Goal: Information Seeking & Learning: Learn about a topic

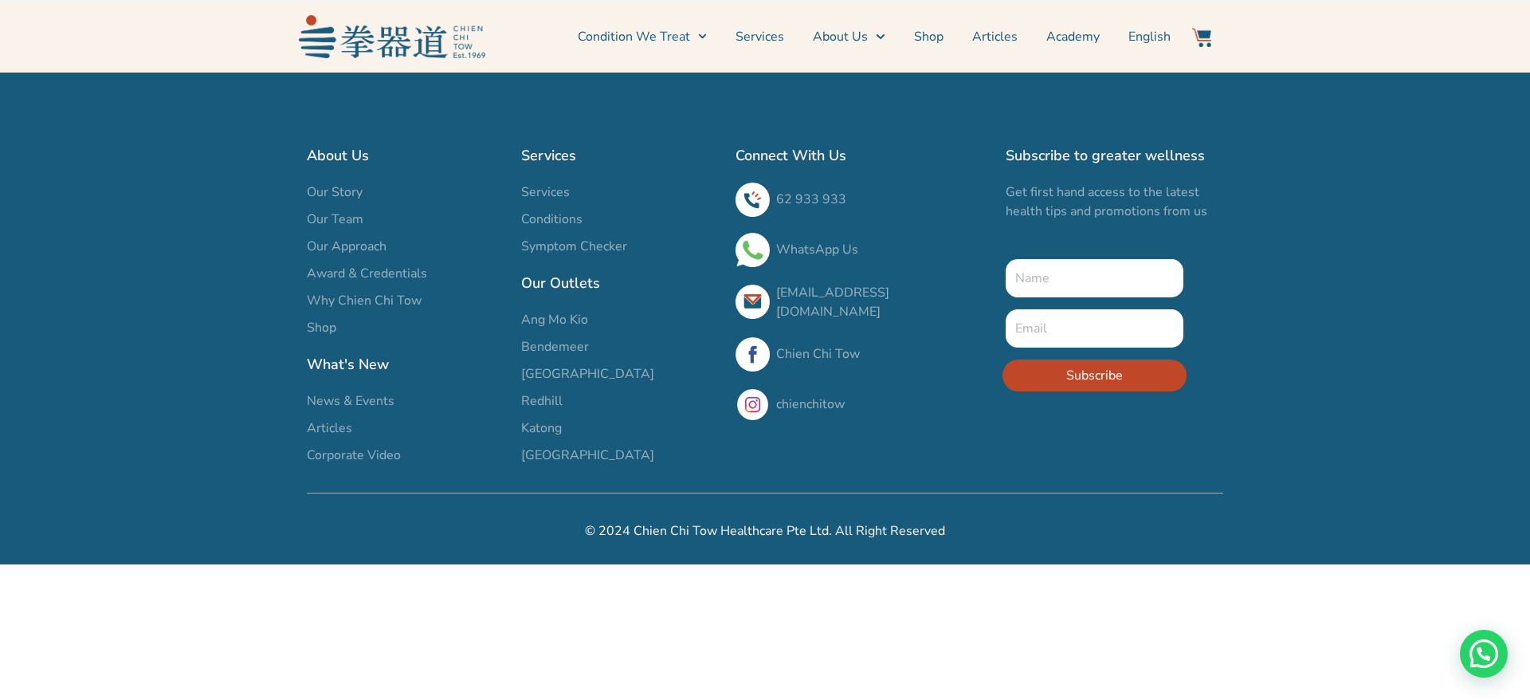
click at [219, 400] on section "About Us Our Story Our Team Our Approach Award & Credentials Why Chien Chi Tow …" at bounding box center [765, 304] width 1530 height 336
click at [552, 343] on span "Bendemeer" at bounding box center [555, 346] width 68 height 19
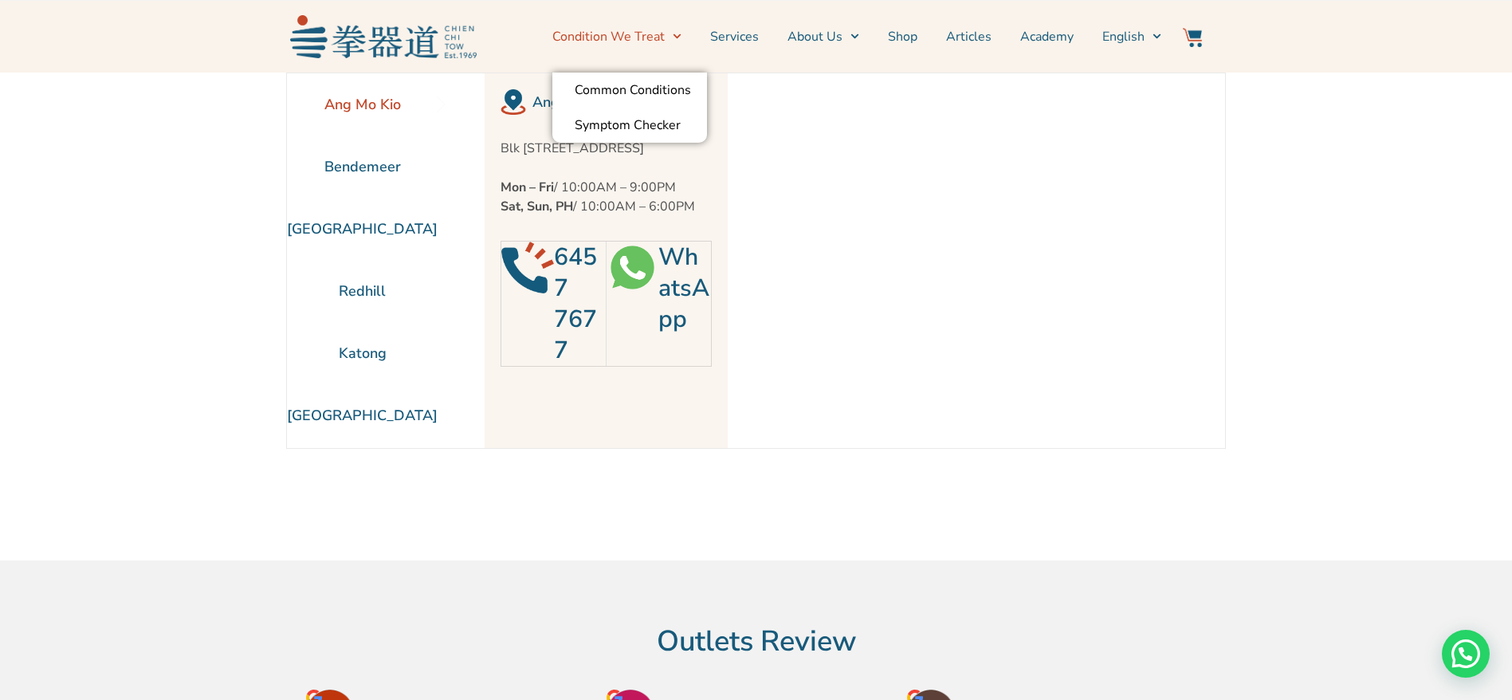
click at [648, 33] on link "Condition We Treat" at bounding box center [616, 37] width 129 height 40
click at [367, 102] on li "Ang Mo Kio" at bounding box center [362, 104] width 151 height 62
click at [389, 173] on li "Bendemeer" at bounding box center [362, 167] width 151 height 62
click at [678, 21] on link "Condition We Treat" at bounding box center [616, 37] width 129 height 40
drag, startPoint x: 602, startPoint y: 513, endPoint x: 614, endPoint y: 503, distance: 15.8
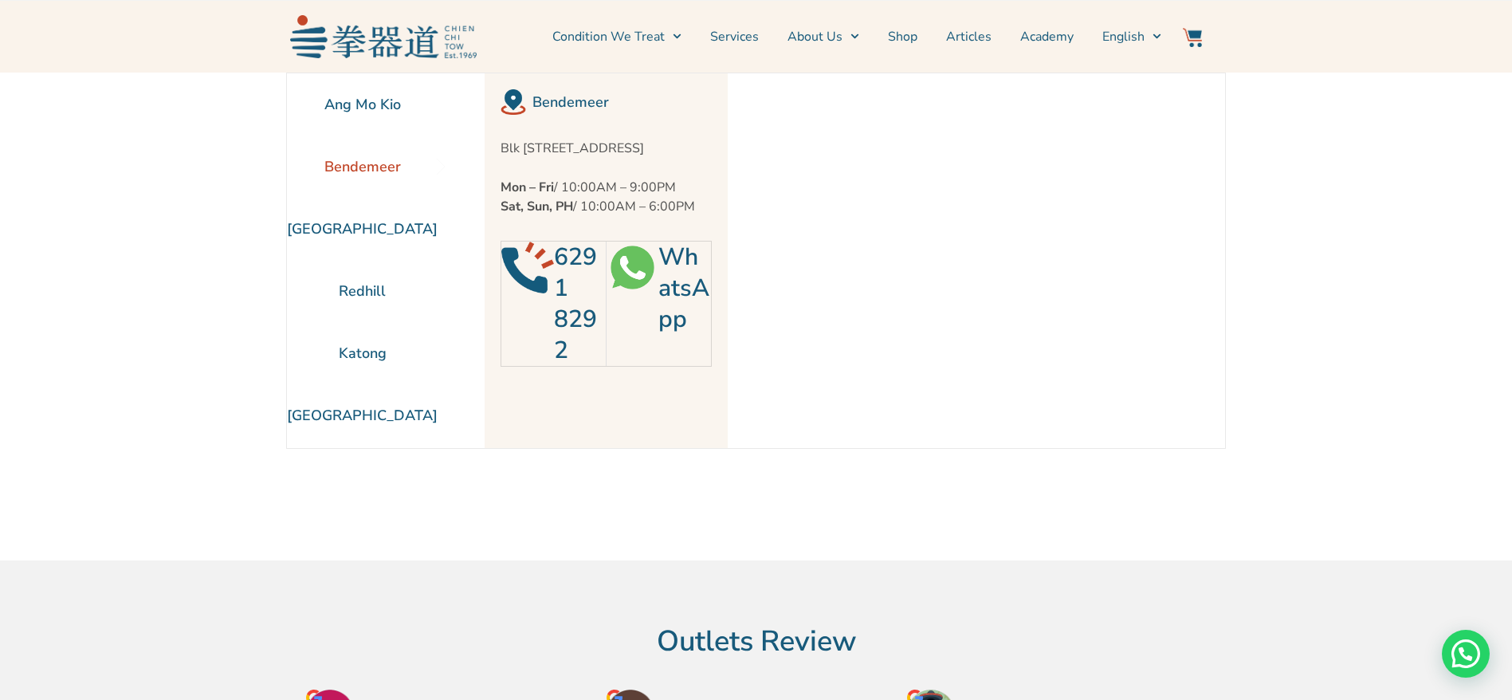
click at [614, 503] on div "Ang Mo Kio Bendemeer Jurong East Redhill Katong" at bounding box center [756, 317] width 940 height 488
click at [745, 28] on link "Services" at bounding box center [734, 37] width 49 height 40
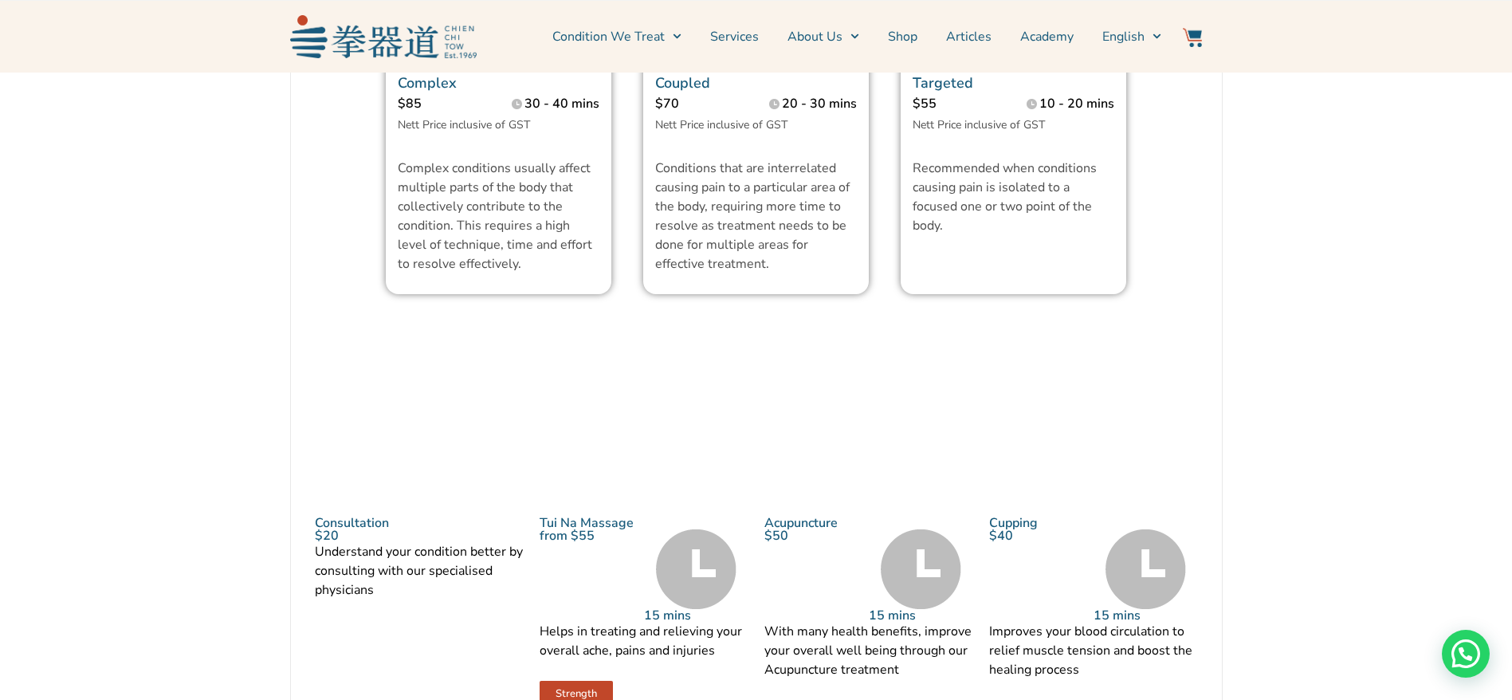
scroll to position [1451, 0]
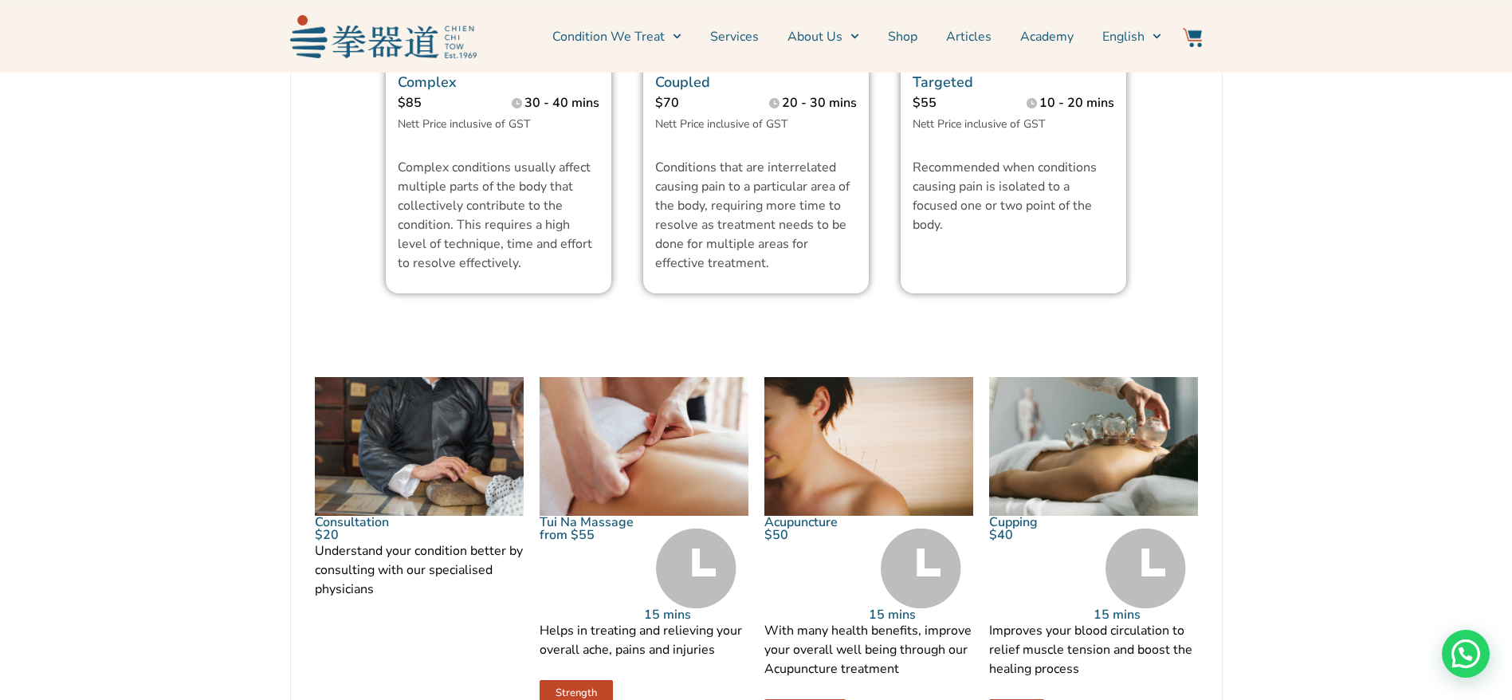
click at [1227, 552] on section "Treatment Wellness Injuries to our muscles, bones and tendons can happen during…" at bounding box center [756, 192] width 1132 height 2044
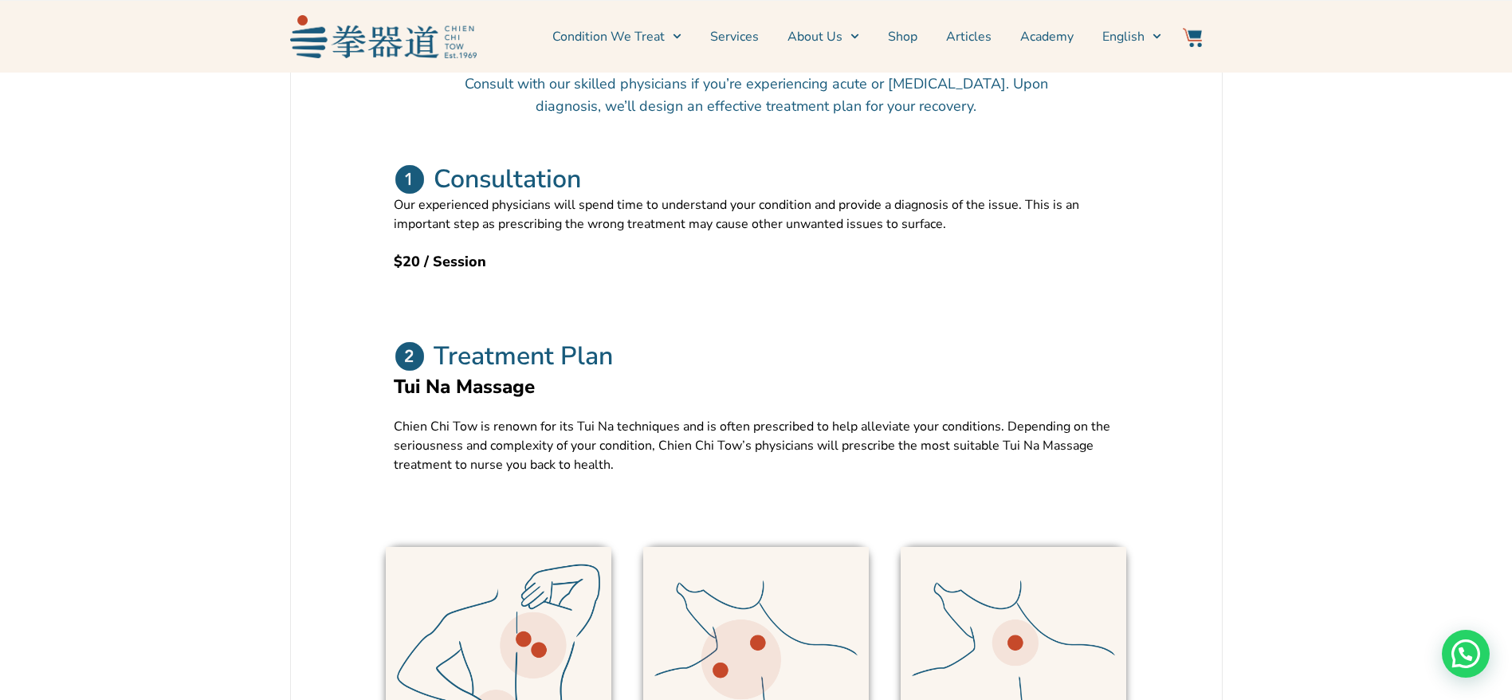
scroll to position [733, 0]
